Goal: Transaction & Acquisition: Purchase product/service

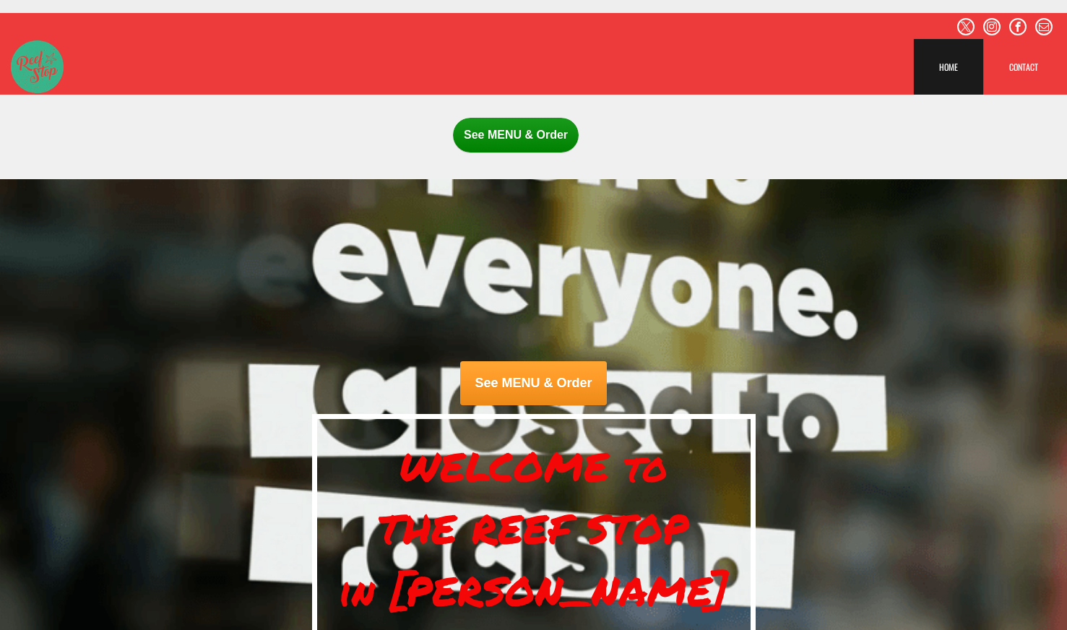
click at [530, 380] on span "See MENU & Order" at bounding box center [533, 383] width 146 height 44
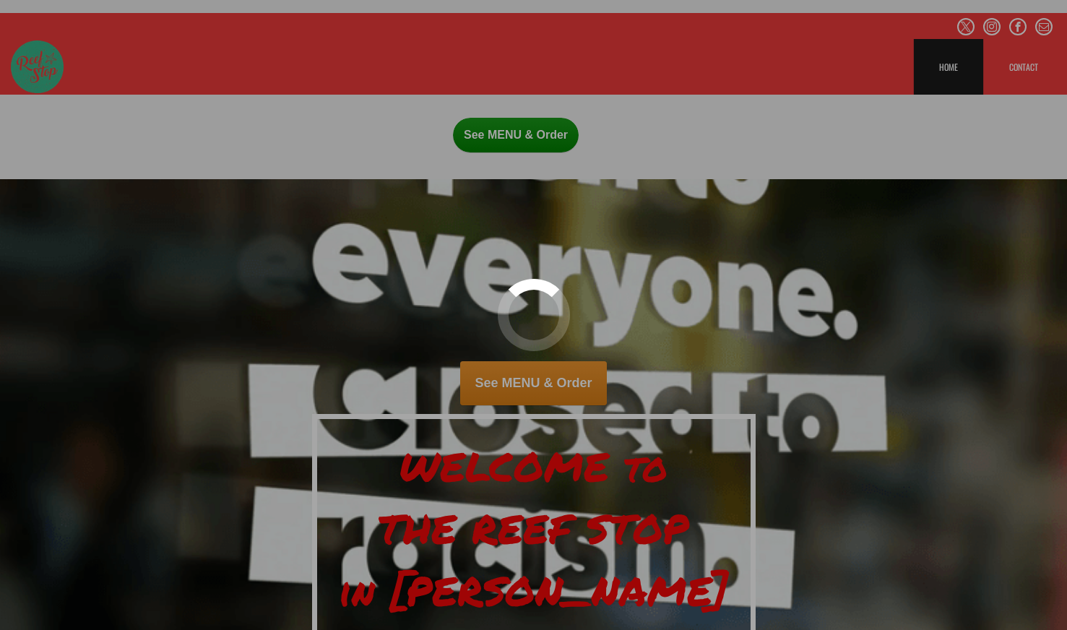
click at [530, 387] on div at bounding box center [533, 315] width 1067 height 630
click at [507, 129] on div at bounding box center [533, 315] width 1067 height 630
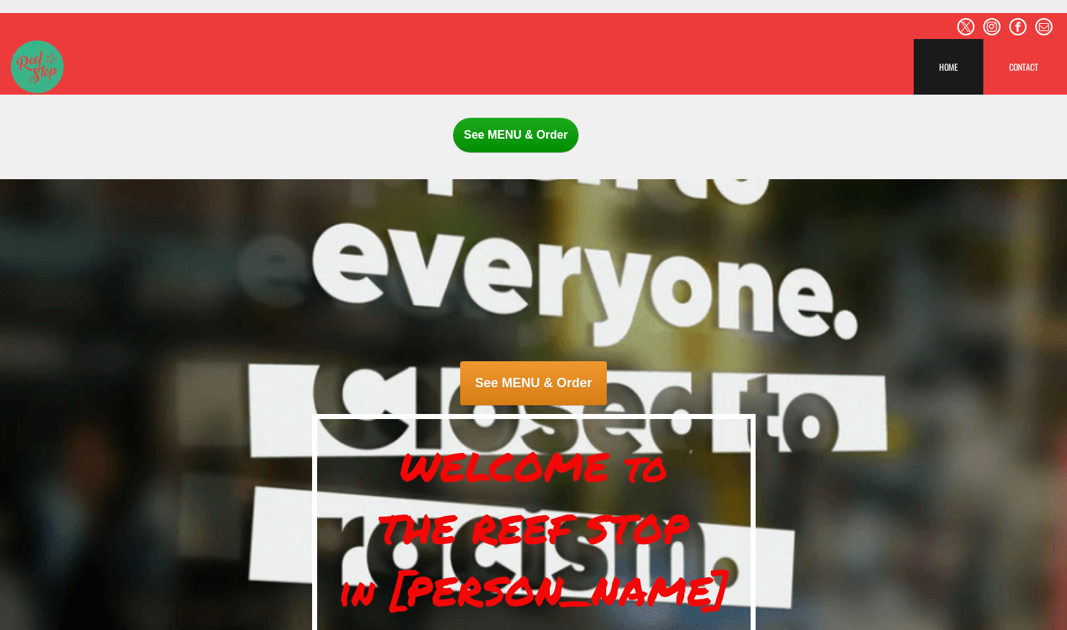
click at [541, 131] on span "See MENU & Order" at bounding box center [516, 135] width 126 height 35
